Goal: Task Accomplishment & Management: Manage account settings

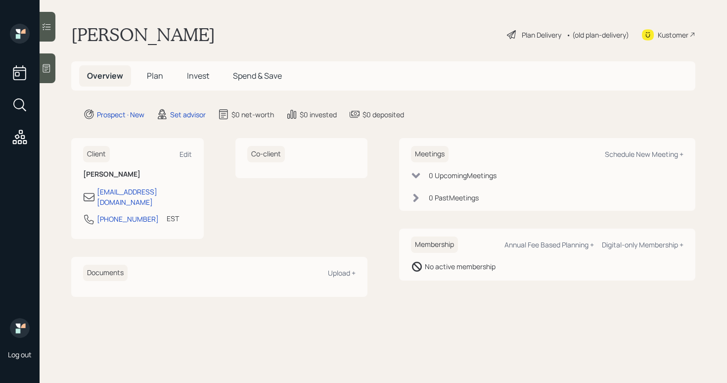
click at [39, 80] on div "Log out" at bounding box center [20, 191] width 40 height 383
click at [44, 73] on div at bounding box center [48, 68] width 16 height 30
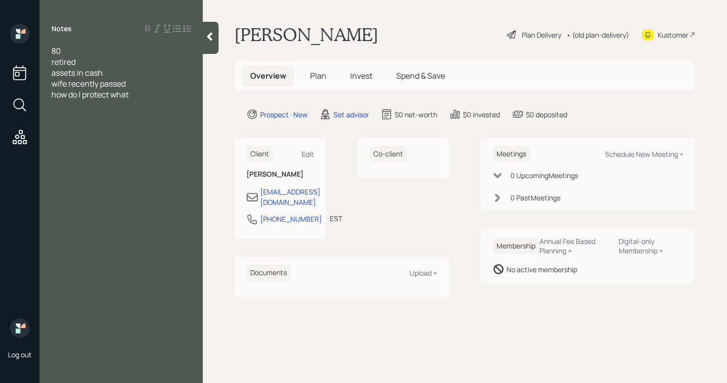
click at [112, 72] on div "assets in cash" at bounding box center [121, 72] width 140 height 11
click at [147, 95] on div "how do I protect what" at bounding box center [121, 94] width 140 height 11
click at [98, 62] on div "retired" at bounding box center [121, 61] width 140 height 11
click at [169, 116] on div "how do I protect what I have?" at bounding box center [121, 116] width 140 height 11
click at [51, 118] on div "80 retired used to be teacher between SSN & pension $80K annually assets in cas…" at bounding box center [121, 84] width 163 height 76
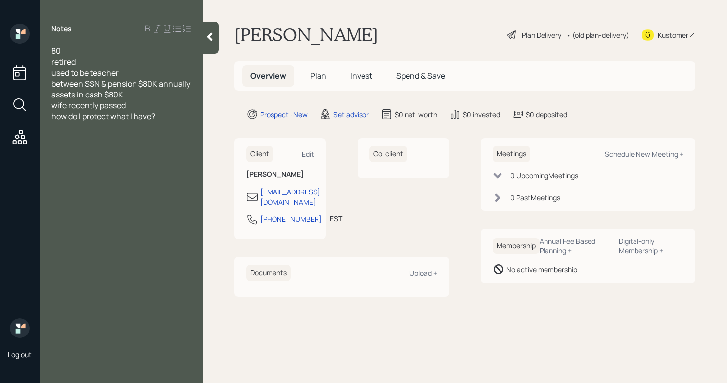
click at [54, 112] on span "how do I protect what I have?" at bounding box center [103, 116] width 104 height 11
drag, startPoint x: 144, startPoint y: 60, endPoint x: 220, endPoint y: 60, distance: 75.7
click at [198, 64] on div "80 retired used to be teacher between SSN & pension $80K annually assets in cas…" at bounding box center [121, 106] width 163 height 120
click at [138, 125] on div at bounding box center [121, 127] width 140 height 11
click at [66, 114] on div at bounding box center [121, 116] width 140 height 11
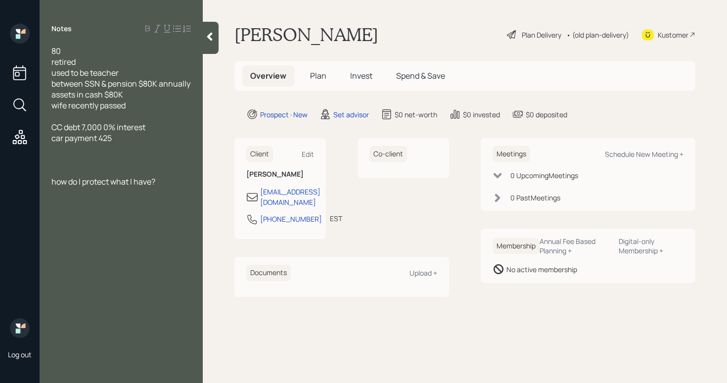
click at [127, 138] on div "car payment 425" at bounding box center [121, 138] width 140 height 11
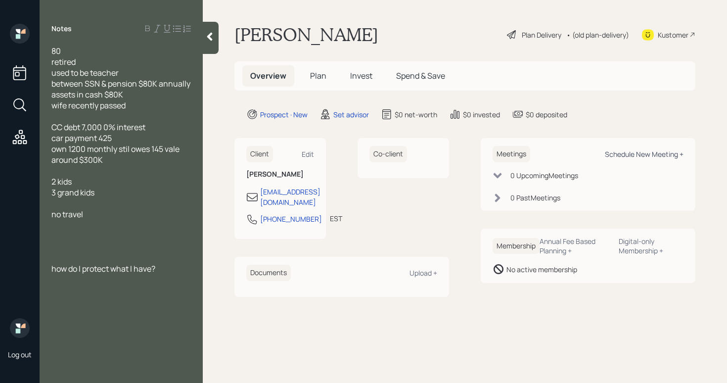
click at [680, 154] on div "Schedule New Meeting +" at bounding box center [644, 153] width 79 height 9
select select "round-[PERSON_NAME]"
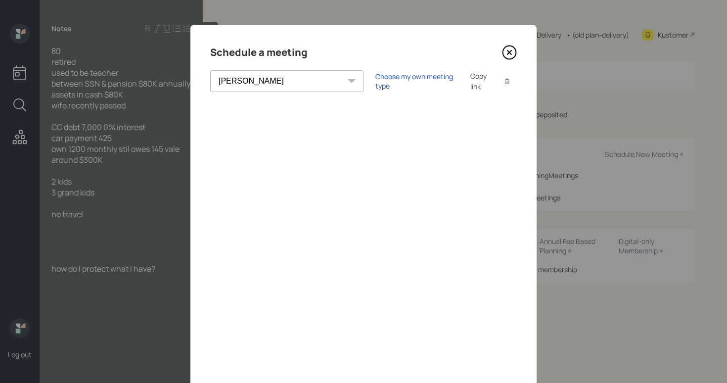
click at [508, 51] on icon at bounding box center [510, 52] width 4 height 4
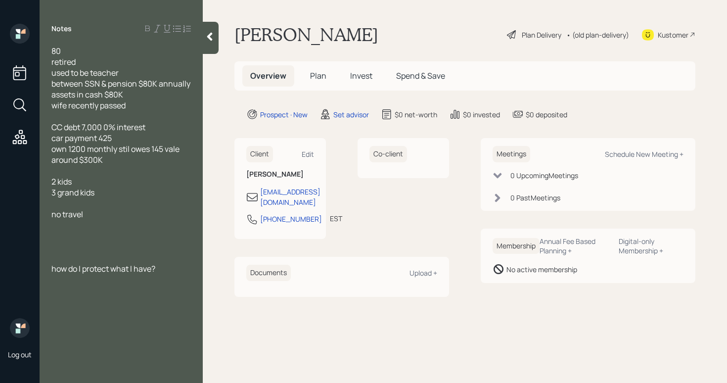
click at [153, 94] on div "assets in cash $80K" at bounding box center [121, 94] width 140 height 11
click at [139, 105] on div "wife recently passed" at bounding box center [121, 105] width 140 height 11
drag, startPoint x: 136, startPoint y: 107, endPoint x: 50, endPoint y: 109, distance: 85.1
click at [50, 109] on div "80 retired used to be teacher between SSN & pension $80K annually assets in cas…" at bounding box center [121, 160] width 163 height 229
copy span "wife recently passed"
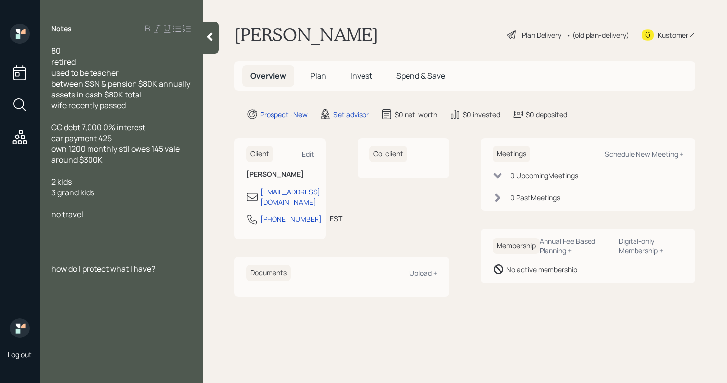
click at [89, 57] on div "retired" at bounding box center [121, 61] width 140 height 11
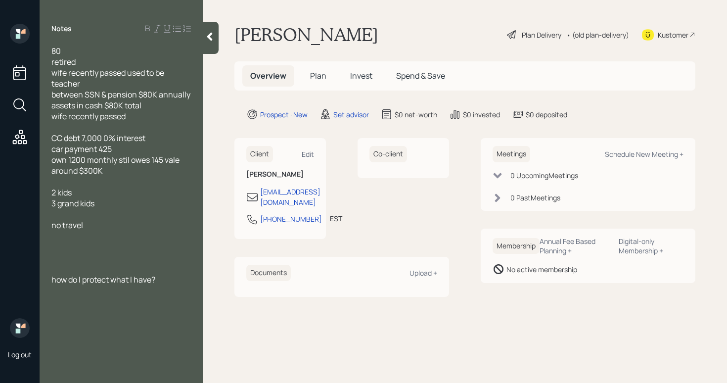
drag, startPoint x: 134, startPoint y: 120, endPoint x: 49, endPoint y: 120, distance: 84.1
click at [49, 120] on div "80 retired wife recently passed used to be teacher between SSN & pension $80K a…" at bounding box center [121, 166] width 163 height 240
drag, startPoint x: 103, startPoint y: 137, endPoint x: 128, endPoint y: 133, distance: 24.7
click at [103, 137] on span "CC debt 7,000 0% interest" at bounding box center [98, 138] width 94 height 11
click at [118, 150] on div "car payment 425" at bounding box center [121, 149] width 140 height 11
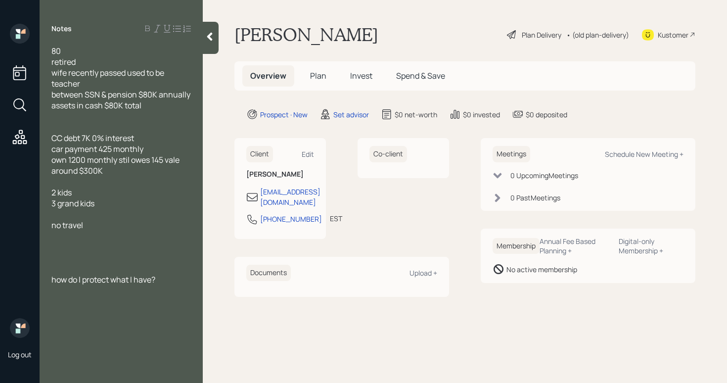
click at [100, 148] on span "car payment 425 monthly" at bounding box center [97, 149] width 92 height 11
click at [66, 163] on span "own 1200 monthly stil owes 145 vale around $300K" at bounding box center [116, 165] width 130 height 22
click at [136, 163] on span "owns home mortgage 1200 monthly stil owes 145 vale around $300K" at bounding box center [117, 165] width 132 height 22
click at [65, 172] on span "owns home mortgage $1200 monthly stil owes 145 vale around $300K" at bounding box center [119, 165] width 136 height 22
click at [87, 172] on span "owns home mortgage $1200 monthly still owes 145 vale around $300K" at bounding box center [119, 165] width 136 height 22
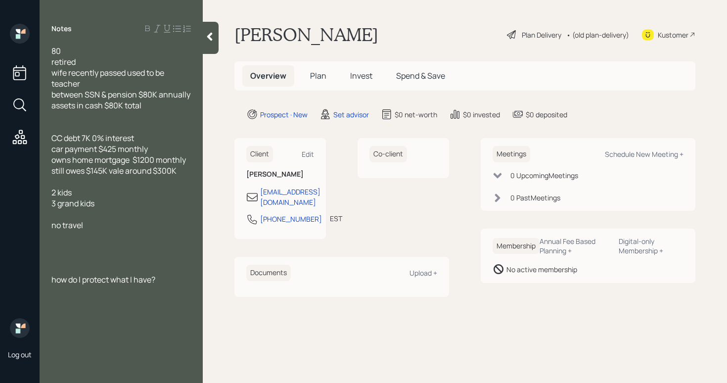
click at [121, 175] on span "owns home mortgage $1200 monthly still owes $145K vale around $300K" at bounding box center [119, 165] width 136 height 22
click at [107, 202] on div "3 grand kids" at bounding box center [121, 203] width 140 height 11
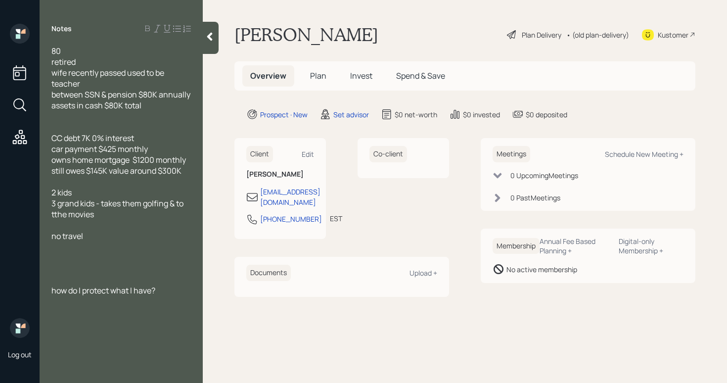
click at [58, 215] on span "3 grand kids - takes them golfing & to tthe movies" at bounding box center [118, 209] width 134 height 22
click at [112, 244] on div at bounding box center [121, 246] width 140 height 11
click at [113, 239] on div "no travel" at bounding box center [121, 236] width 140 height 11
click at [53, 288] on span "how do I protect what I have?" at bounding box center [103, 290] width 104 height 11
click at [194, 258] on div "80 retired wife recently passed used to be teacher between SSN & pension $80K a…" at bounding box center [121, 155] width 163 height 218
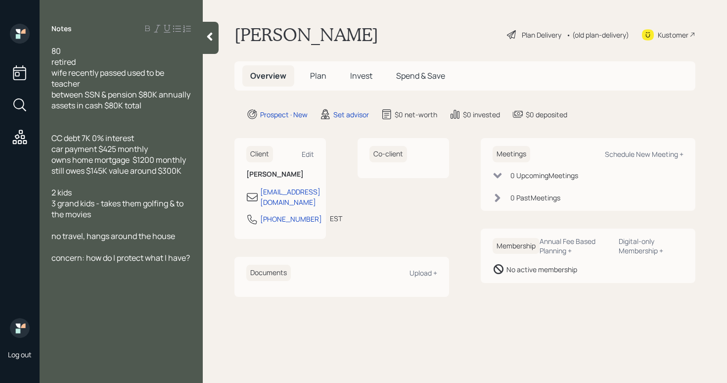
click at [194, 257] on div "80 retired wife recently passed used to be teacher between SSN & pension $80K a…" at bounding box center [121, 155] width 163 height 218
click at [193, 256] on div "80 retired wife recently passed used to be teacher between SSN & pension $80K a…" at bounding box center [121, 155] width 163 height 218
click at [190, 258] on span "concern: how do I protect what I have?" at bounding box center [120, 257] width 139 height 11
click at [215, 37] on icon at bounding box center [210, 37] width 10 height 10
